Goal: Task Accomplishment & Management: Use online tool/utility

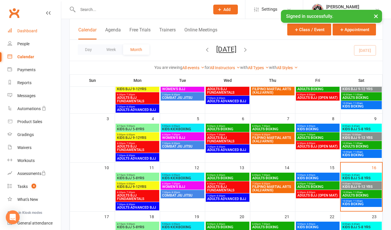
scroll to position [58, 0]
click at [34, 34] on link "Dashboard" at bounding box center [34, 31] width 53 height 13
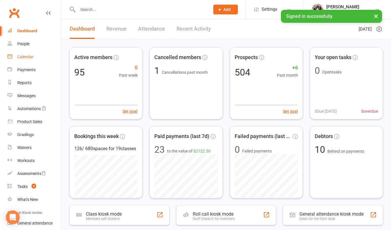
click at [25, 57] on div "Calendar" at bounding box center [25, 57] width 16 height 5
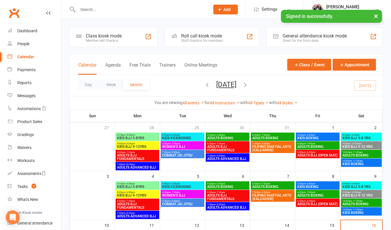
scroll to position [58, 0]
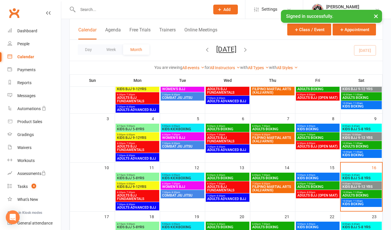
click at [370, 185] on span "9:00am - 10:00am" at bounding box center [361, 184] width 38 height 3
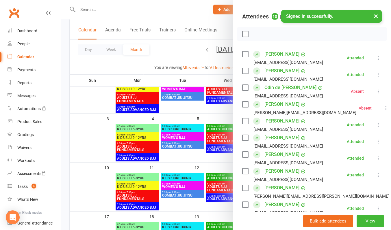
click at [383, 111] on icon at bounding box center [386, 108] width 6 height 6
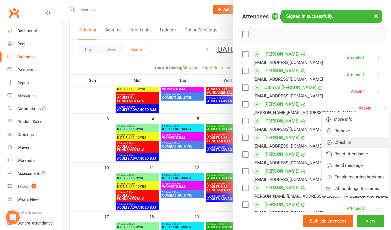
click at [329, 148] on link "Check in" at bounding box center [355, 143] width 68 height 12
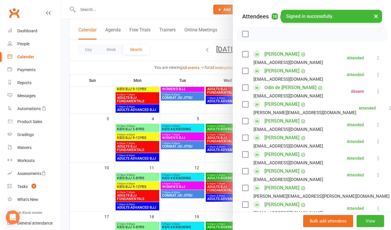
click at [177, 10] on div at bounding box center [226, 115] width 330 height 230
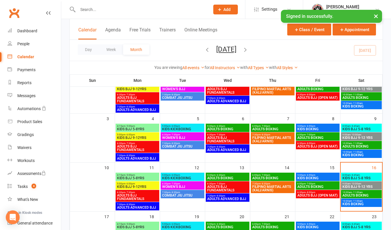
click at [360, 194] on span "ADULTS BOXING" at bounding box center [361, 195] width 38 height 3
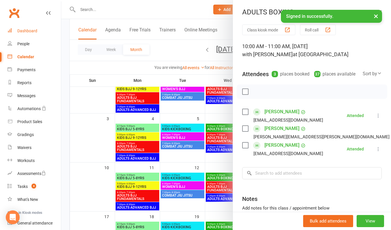
click at [25, 32] on div "Dashboard" at bounding box center [27, 31] width 20 height 5
